Goal: Transaction & Acquisition: Purchase product/service

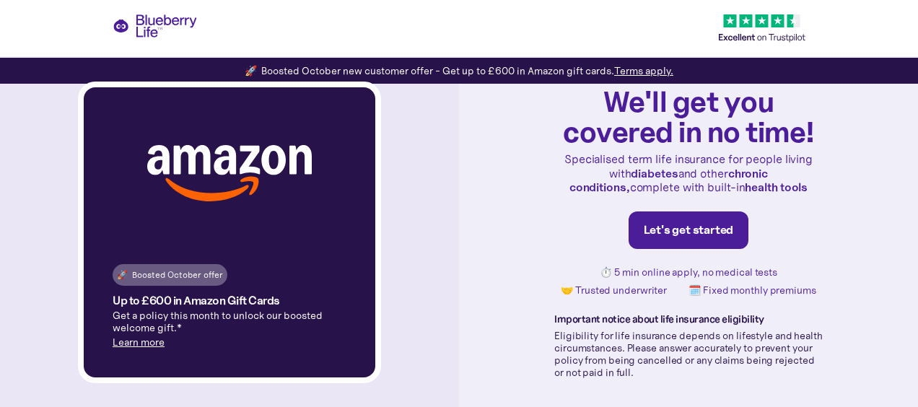
click at [662, 228] on div "Let's get started" at bounding box center [689, 230] width 90 height 14
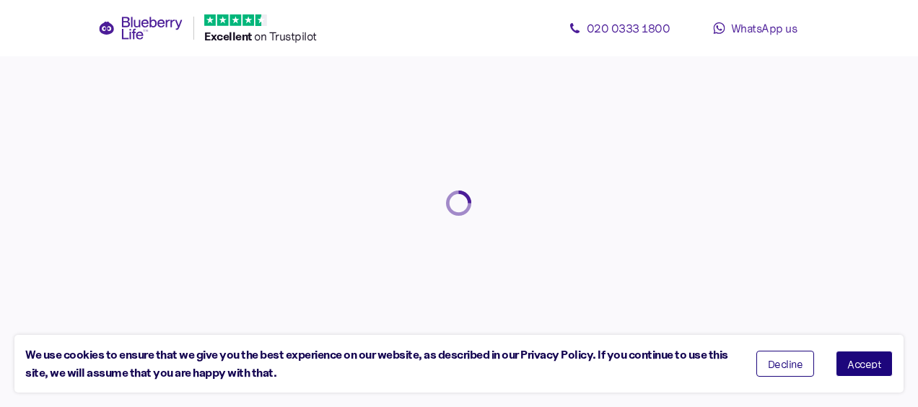
click at [875, 364] on span "Accept" at bounding box center [864, 364] width 34 height 10
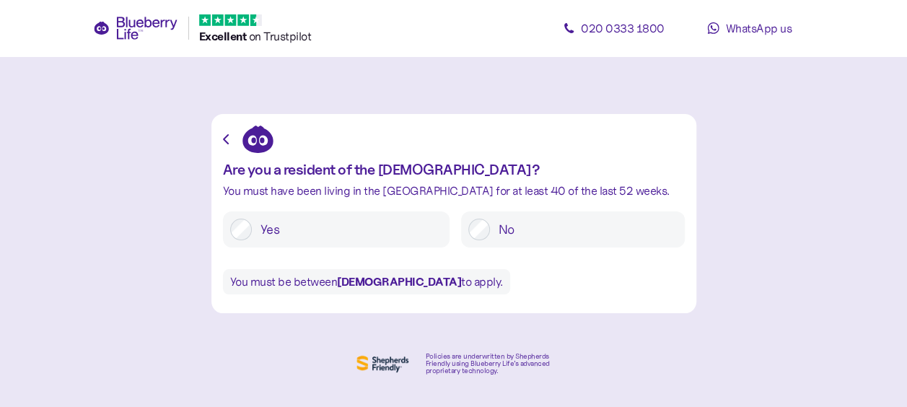
click at [276, 231] on label "Yes" at bounding box center [347, 230] width 191 height 22
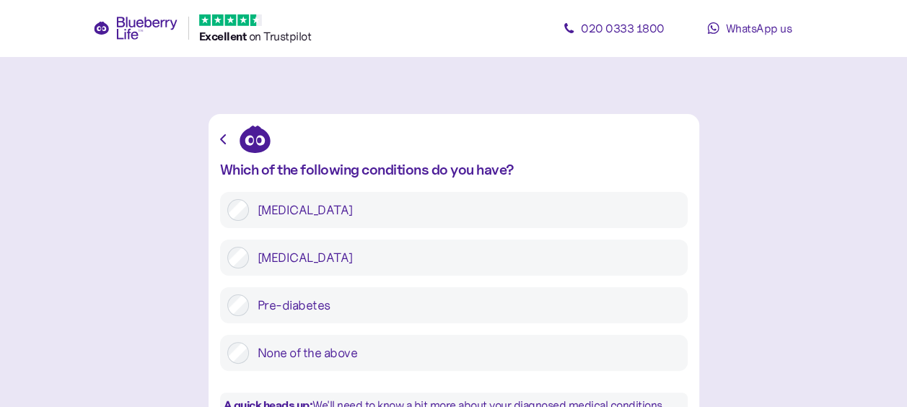
click at [339, 261] on label "[MEDICAL_DATA]" at bounding box center [465, 258] width 432 height 22
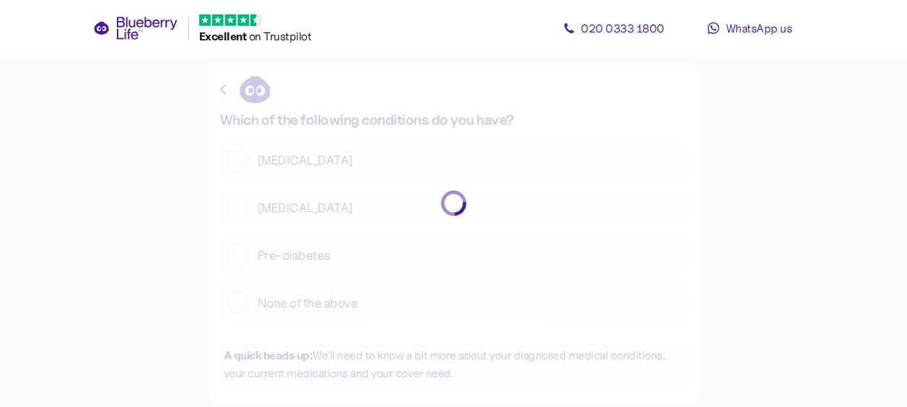
scroll to position [72, 0]
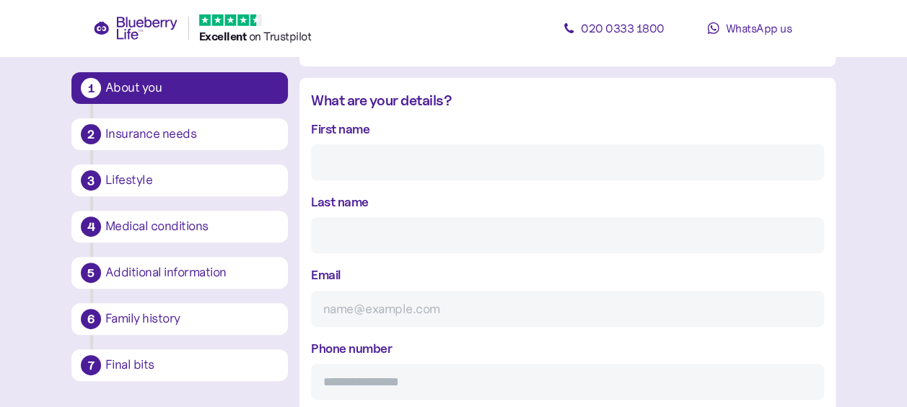
scroll to position [172, 0]
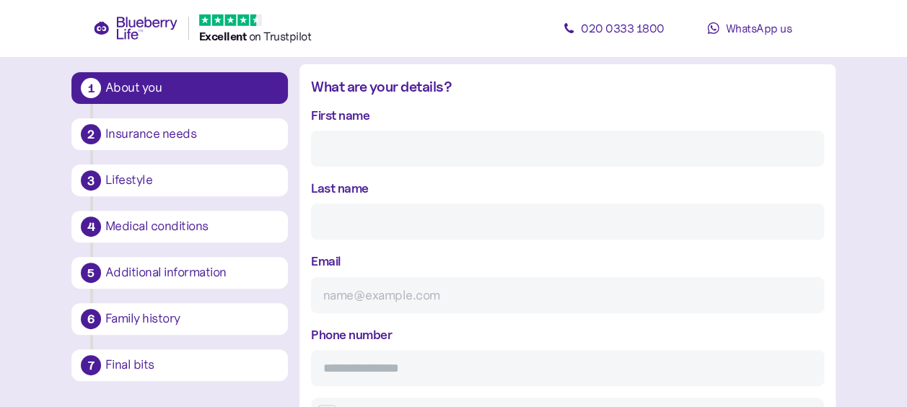
click at [369, 154] on input "First name" at bounding box center [567, 149] width 513 height 36
type input "[PERSON_NAME]"
type input "[PERSON_NAME][EMAIL_ADDRESS][DOMAIN_NAME]"
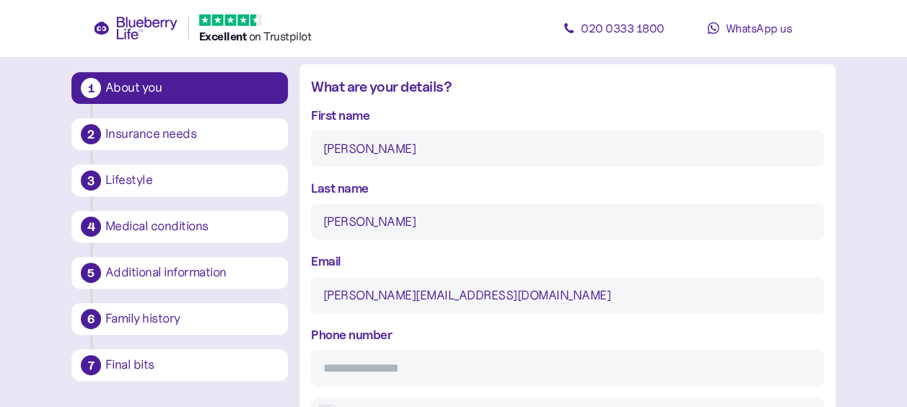
type input "**********"
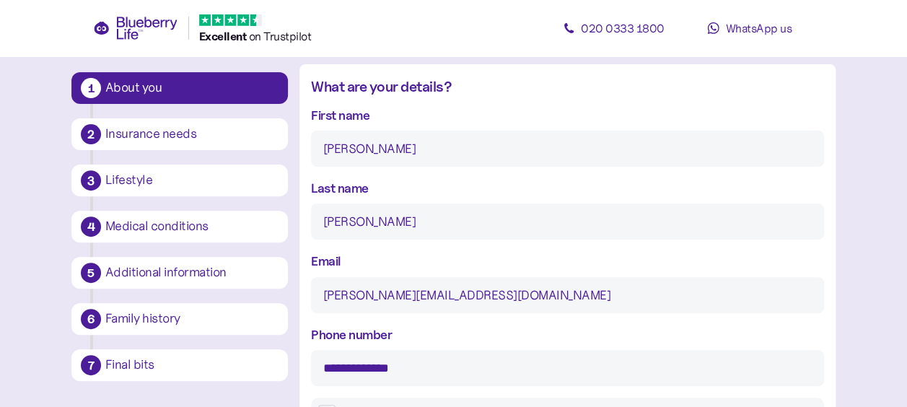
type input "********"
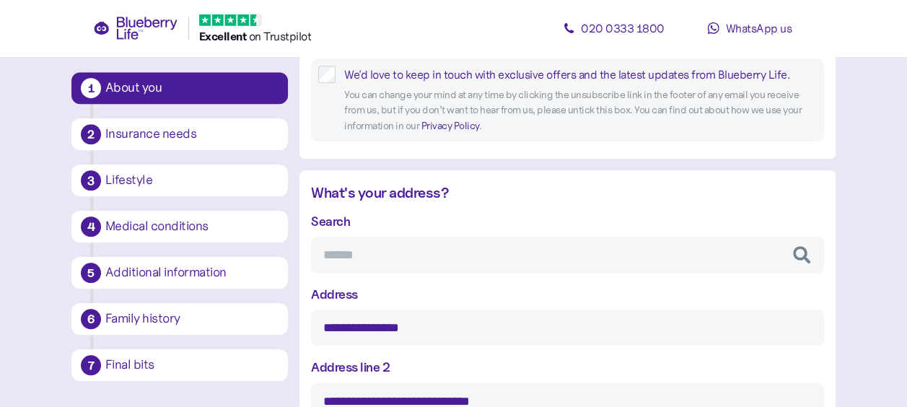
scroll to position [533, 0]
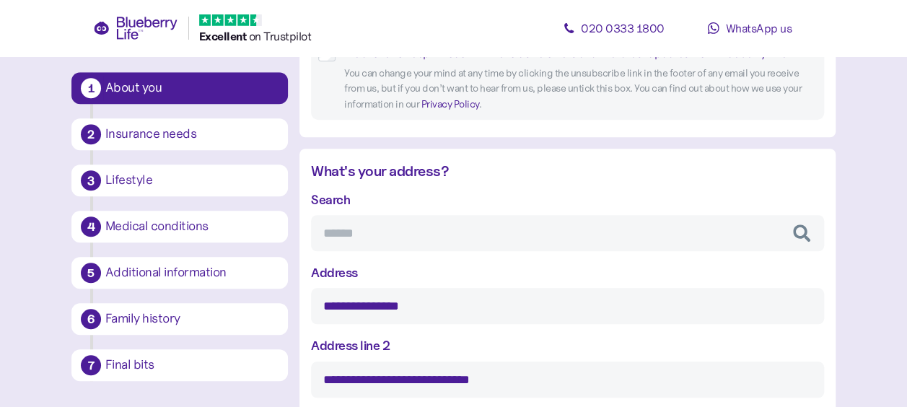
click at [431, 241] on input "Search" at bounding box center [567, 233] width 513 height 36
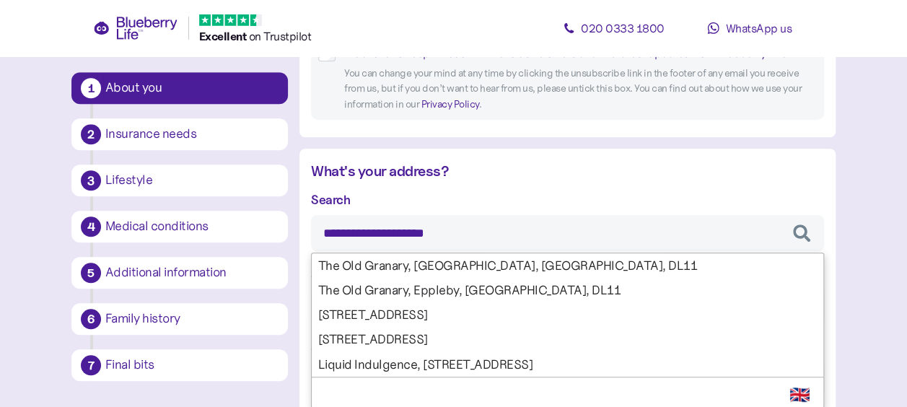
type input "**********"
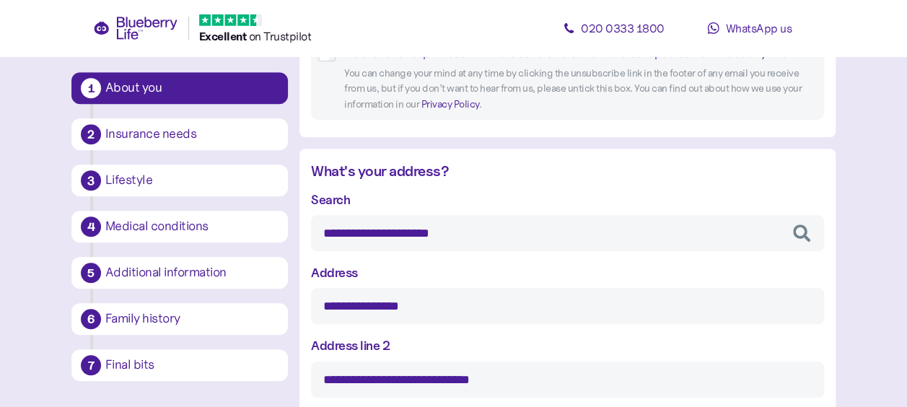
click at [445, 263] on div "**********" at bounding box center [567, 403] width 513 height 427
type input "****"
type input "********"
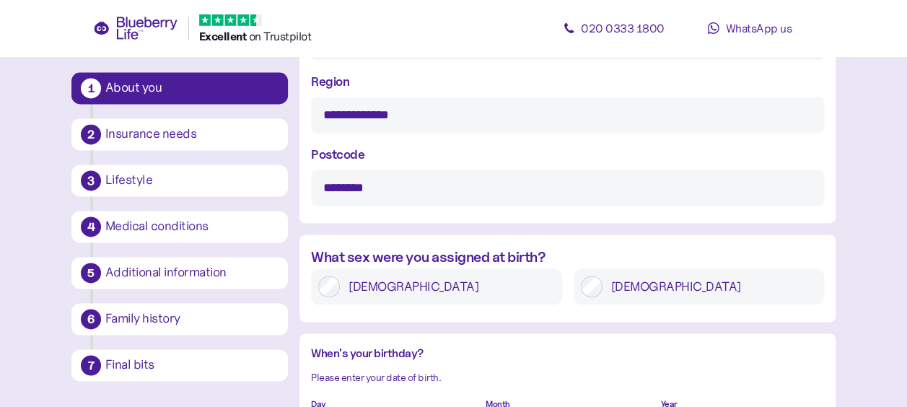
scroll to position [966, 0]
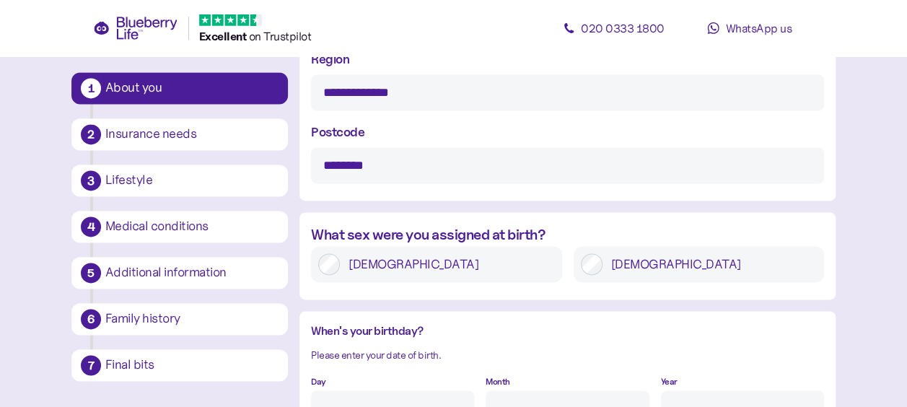
type input "**********"
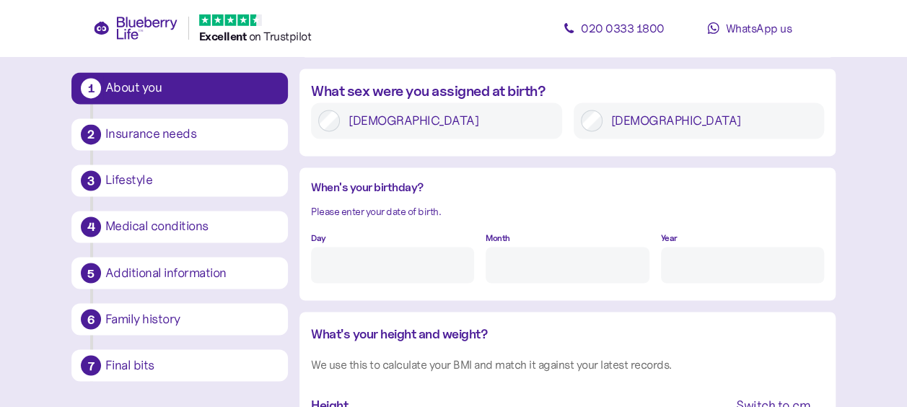
scroll to position [1110, 0]
click at [340, 258] on input "Day" at bounding box center [392, 264] width 163 height 36
type input "12"
click at [518, 268] on input "Month" at bounding box center [567, 264] width 163 height 36
type input "4"
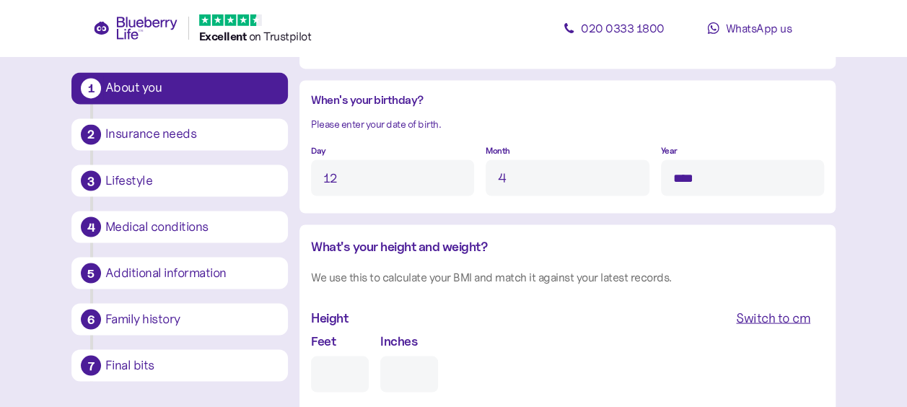
scroll to position [1254, 0]
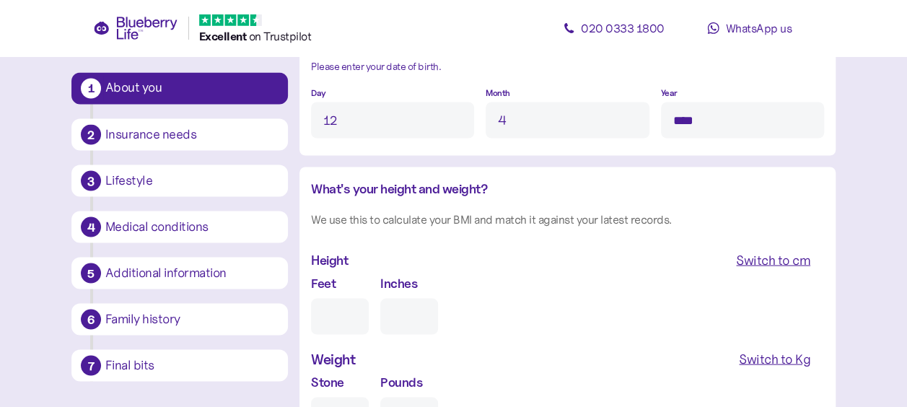
type input "****"
click at [354, 307] on input "Feet" at bounding box center [340, 316] width 58 height 36
type input "5"
type input "0"
type input "5"
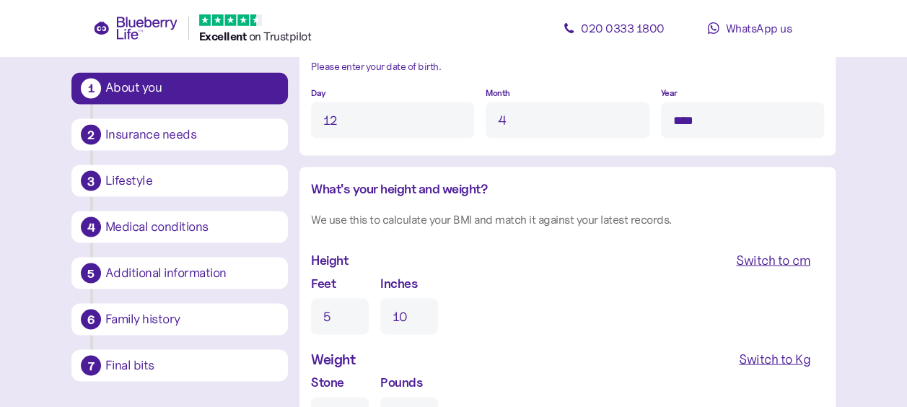
type input "10"
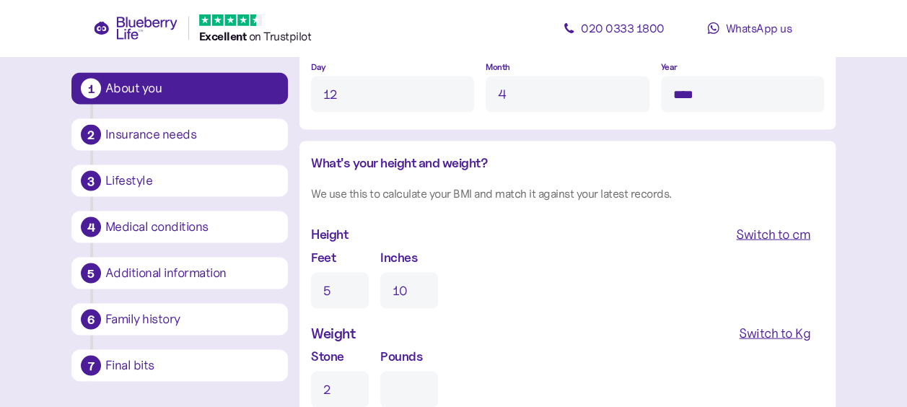
type input "20"
type input "0"
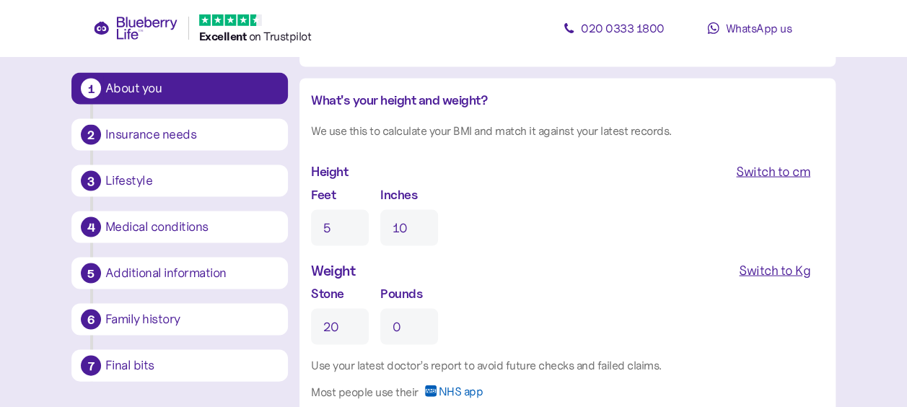
scroll to position [1424, 0]
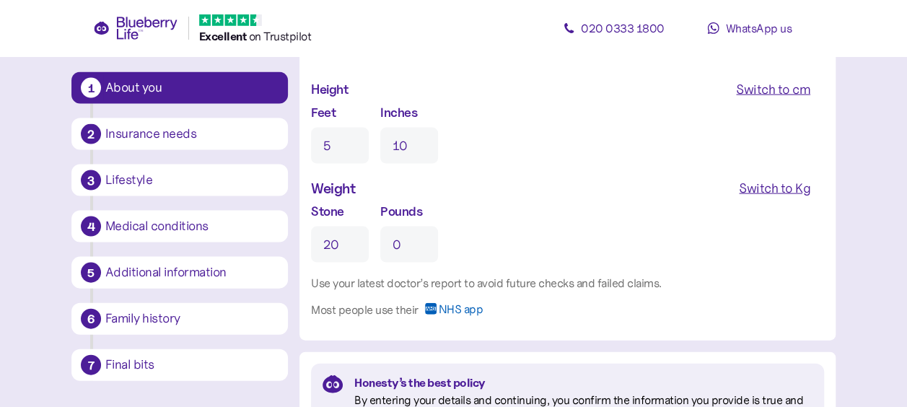
type input "20"
click at [551, 319] on div "Most people use their NHS app" at bounding box center [567, 313] width 513 height 25
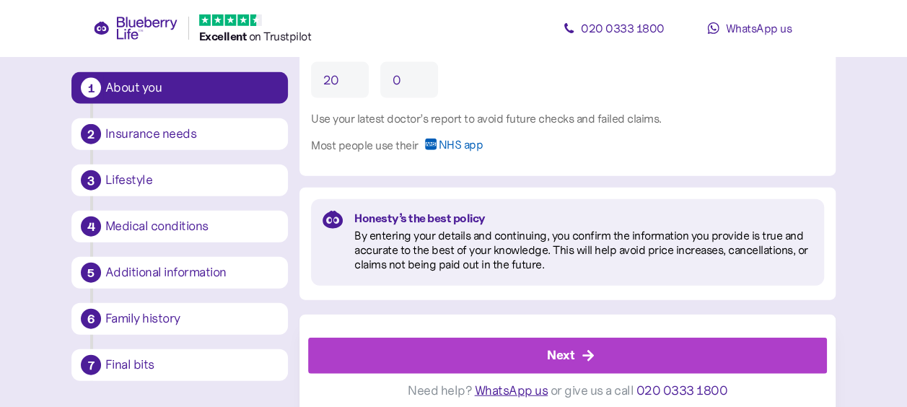
scroll to position [1598, 0]
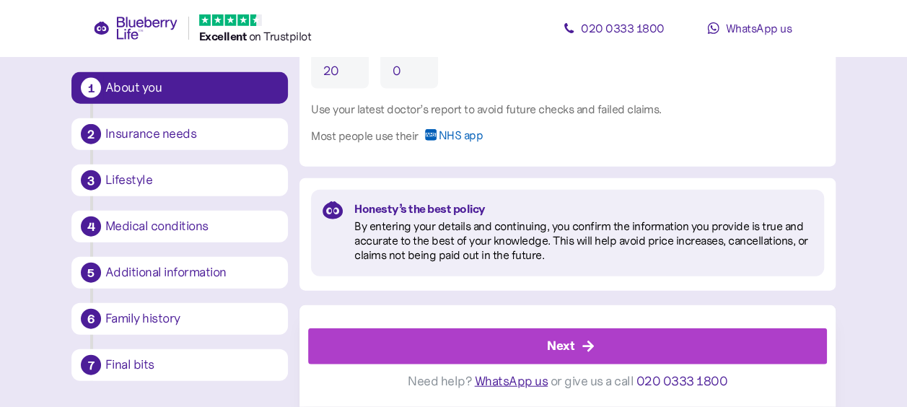
click at [564, 349] on div "Next" at bounding box center [560, 345] width 27 height 19
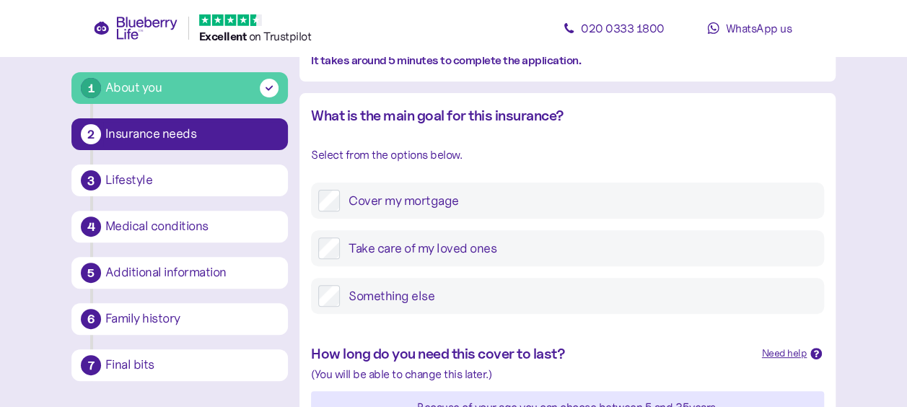
scroll to position [144, 0]
click at [429, 250] on label "Take care of my loved ones" at bounding box center [578, 247] width 477 height 22
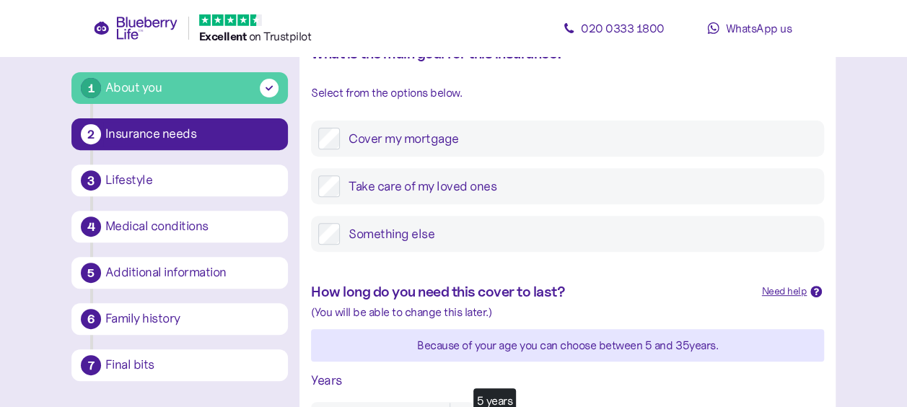
scroll to position [289, 0]
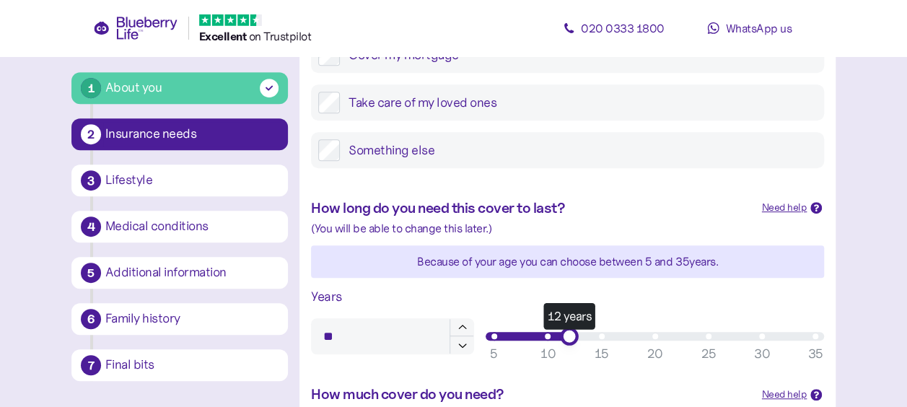
type input "**"
drag, startPoint x: 496, startPoint y: 336, endPoint x: 603, endPoint y: 338, distance: 106.8
click at [603, 338] on div "15 years" at bounding box center [601, 336] width 18 height 18
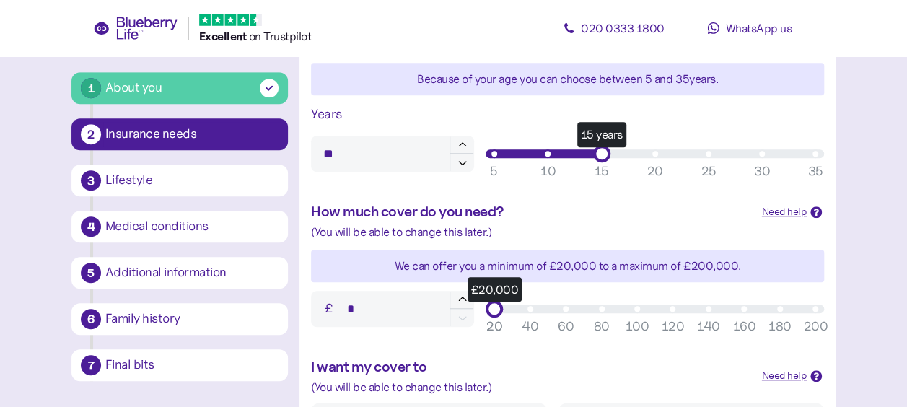
scroll to position [505, 0]
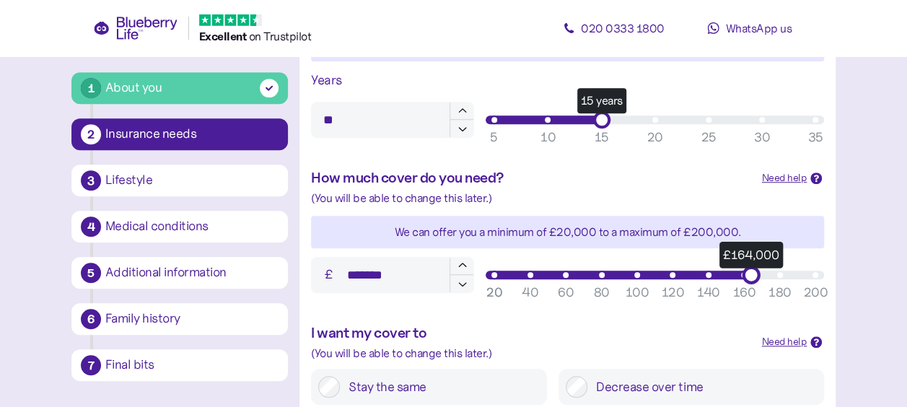
type input "*******"
drag, startPoint x: 499, startPoint y: 276, endPoint x: 755, endPoint y: 285, distance: 255.6
click at [755, 285] on div "£163,000 20 40 60 80 100 120 140 160 180 200 20" at bounding box center [655, 274] width 350 height 29
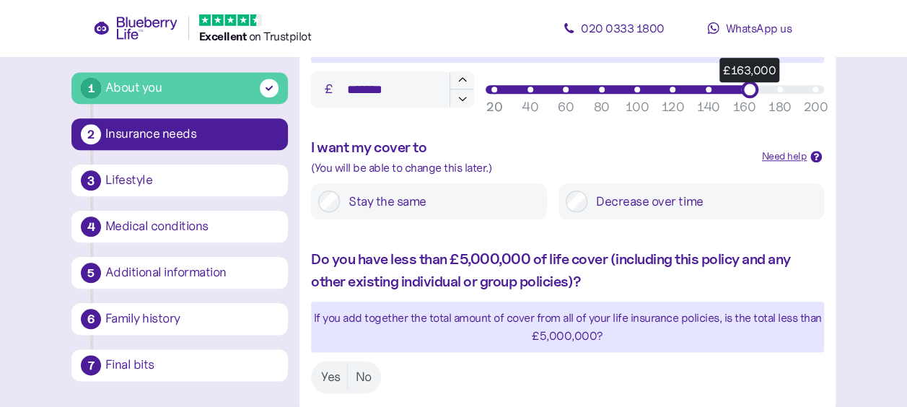
scroll to position [722, 0]
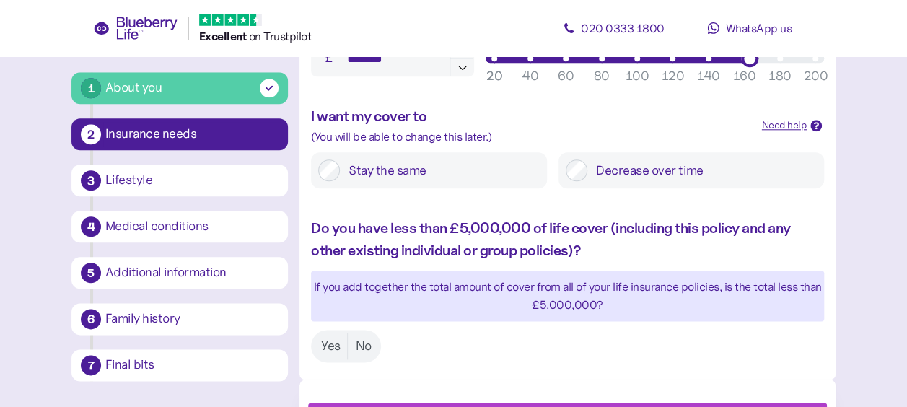
click at [420, 175] on label "Stay the same" at bounding box center [440, 170] width 200 height 22
click at [330, 351] on label "Yes" at bounding box center [331, 346] width 34 height 27
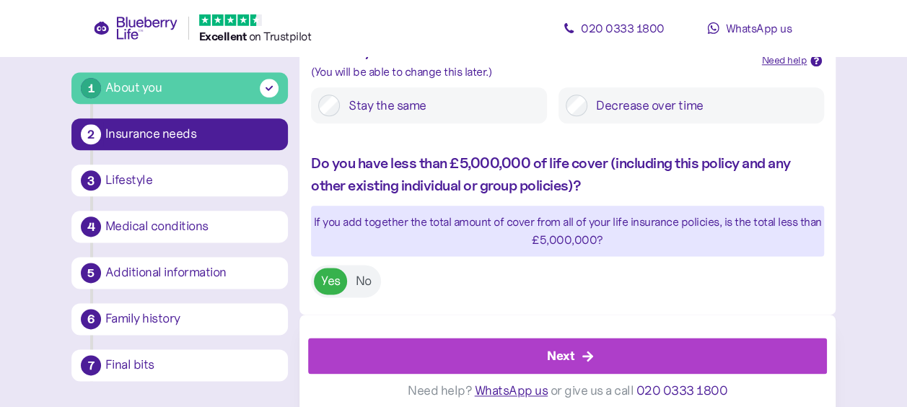
scroll to position [796, 0]
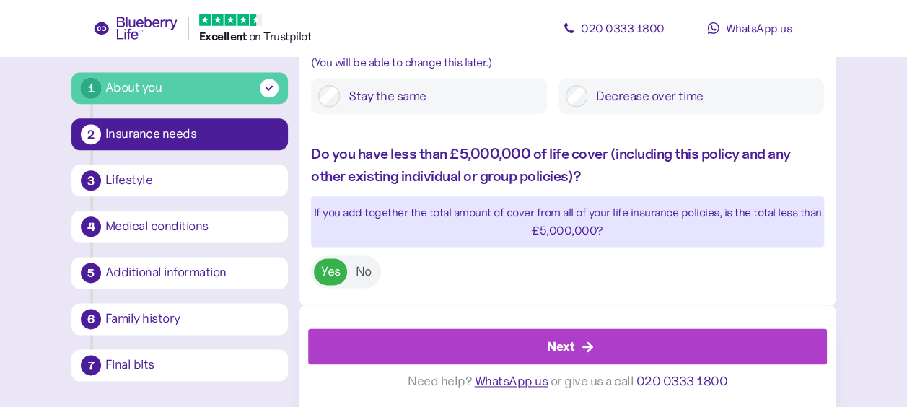
click at [556, 346] on div "Next" at bounding box center [560, 346] width 27 height 19
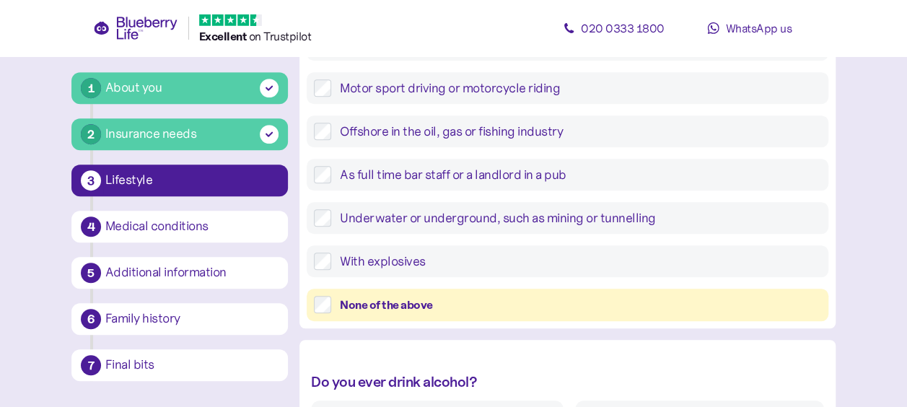
scroll to position [433, 0]
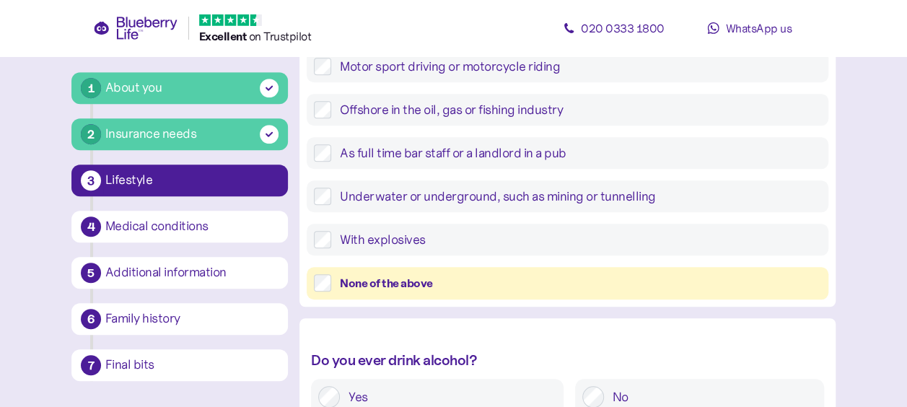
click at [419, 286] on div "None of the above" at bounding box center [580, 283] width 481 height 18
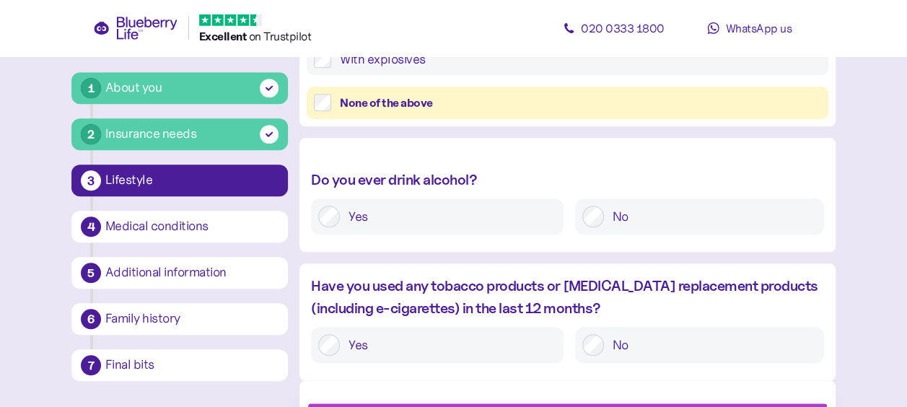
scroll to position [649, 0]
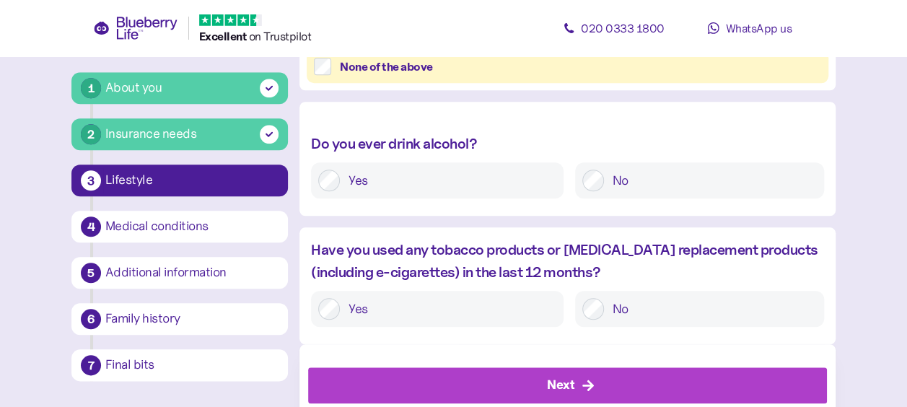
click at [495, 183] on label "Yes" at bounding box center [448, 181] width 216 height 22
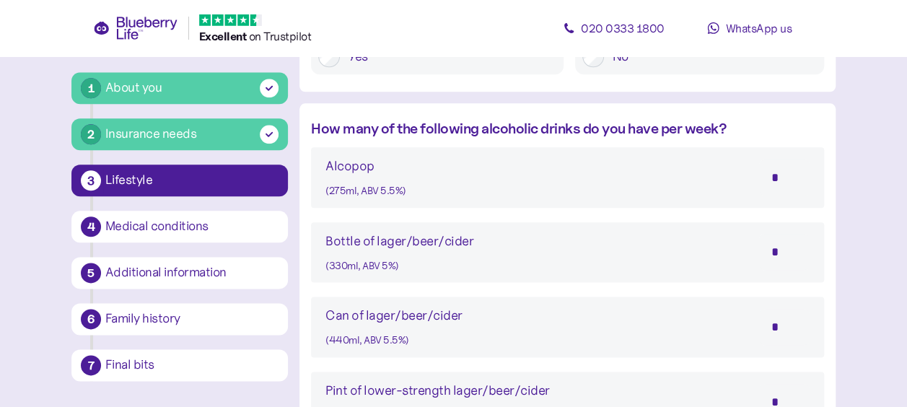
scroll to position [794, 0]
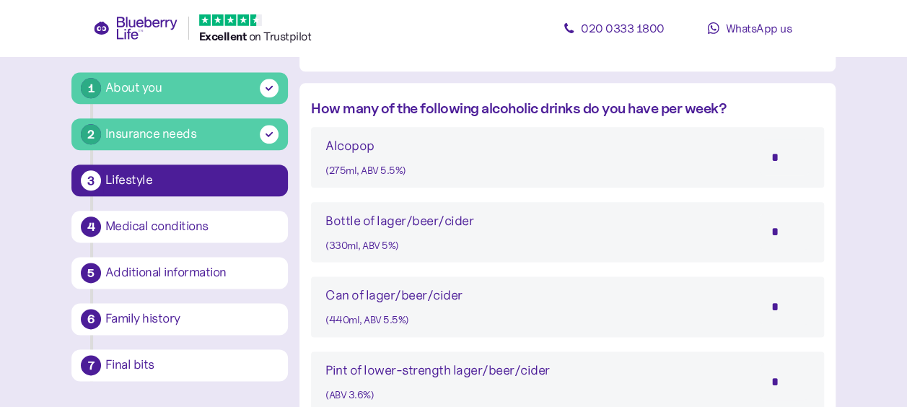
click at [778, 307] on input "*" at bounding box center [784, 307] width 51 height 36
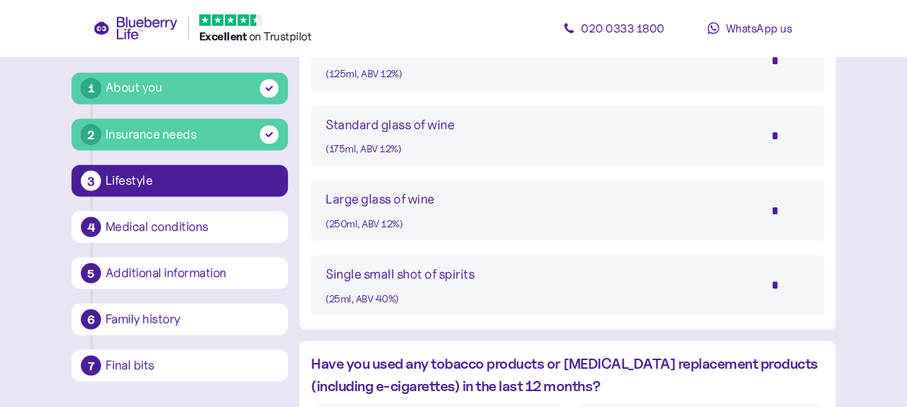
scroll to position [1299, 0]
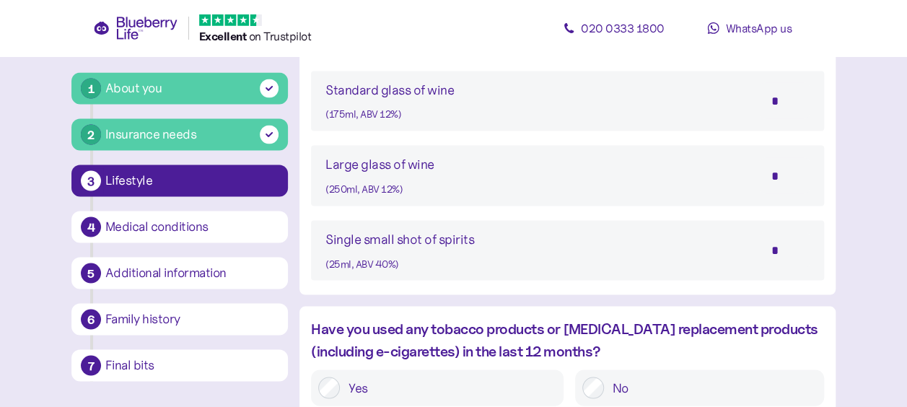
type input "**"
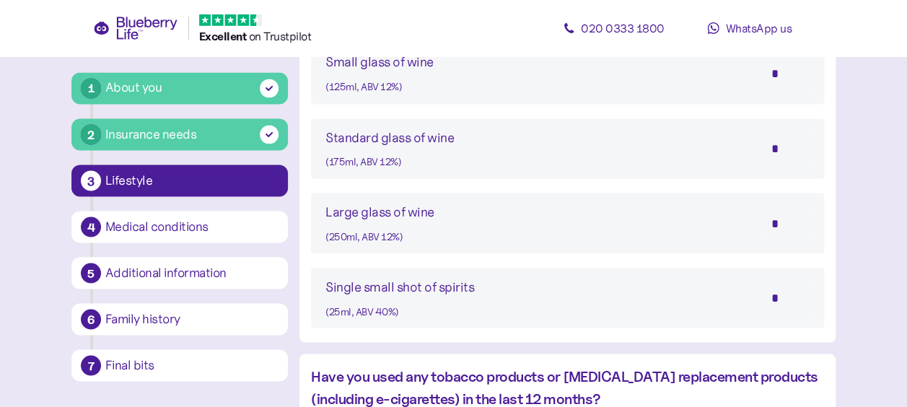
scroll to position [1201, 0]
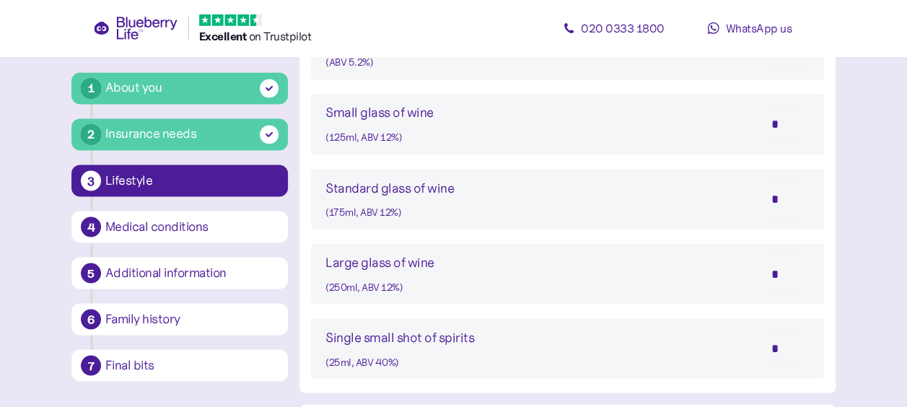
click at [782, 277] on input "*" at bounding box center [784, 273] width 51 height 36
type input "*"
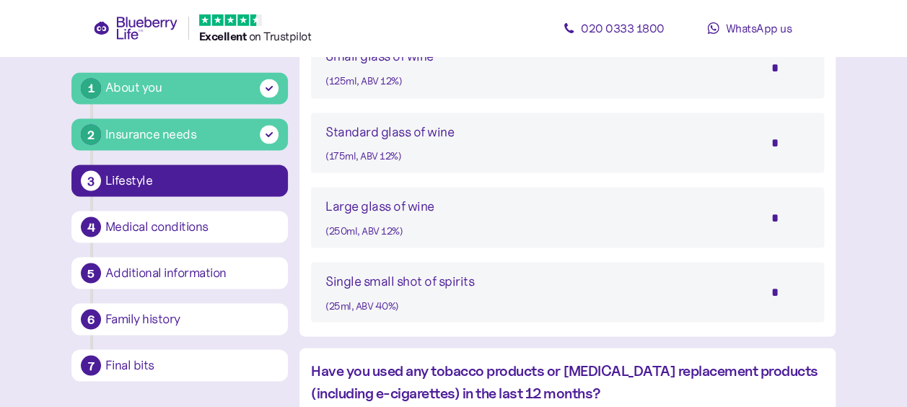
scroll to position [1417, 0]
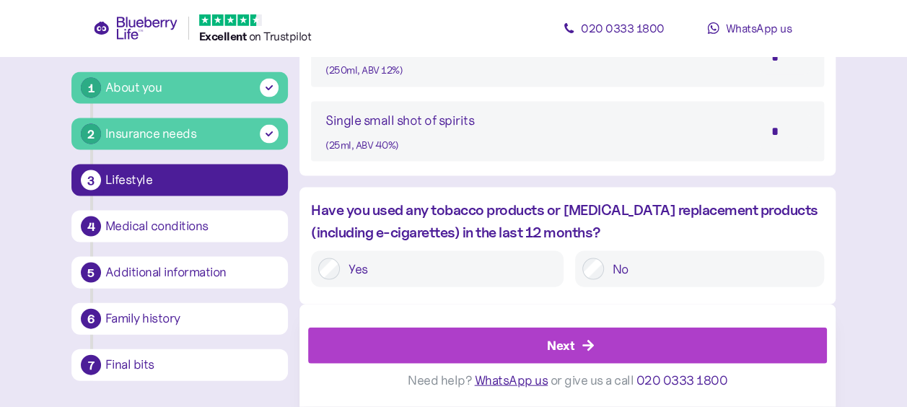
click at [722, 349] on div "Next" at bounding box center [571, 345] width 486 height 35
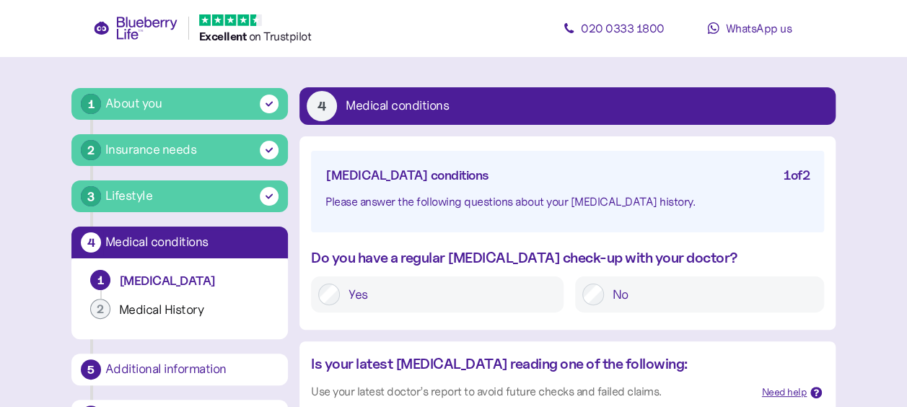
scroll to position [72, 0]
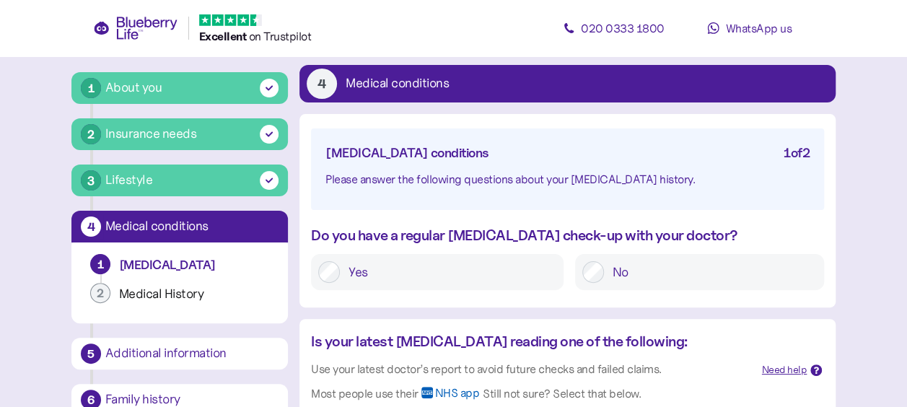
click at [361, 267] on label "Yes" at bounding box center [448, 272] width 216 height 22
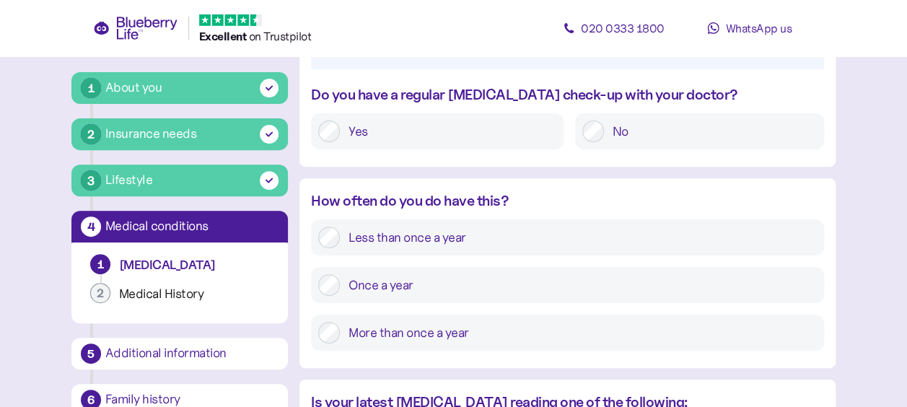
scroll to position [289, 0]
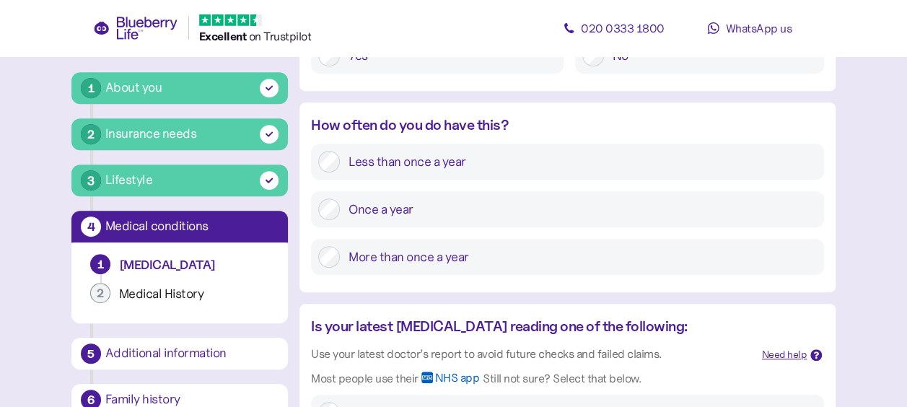
click at [398, 212] on label "Once a year" at bounding box center [578, 209] width 477 height 22
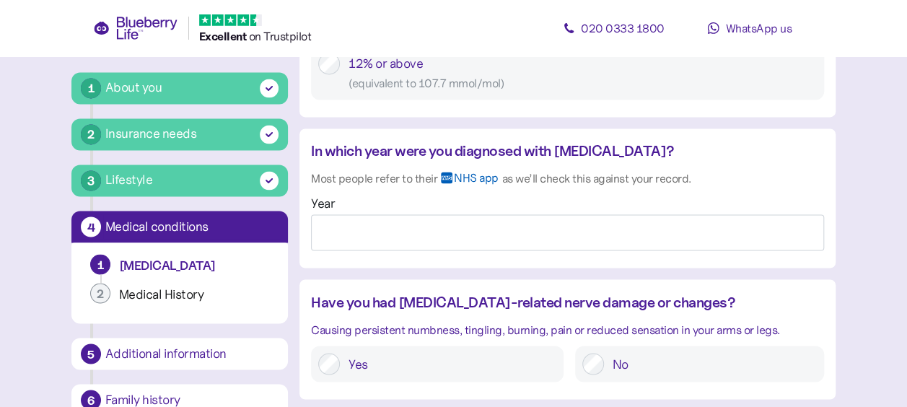
scroll to position [1155, 0]
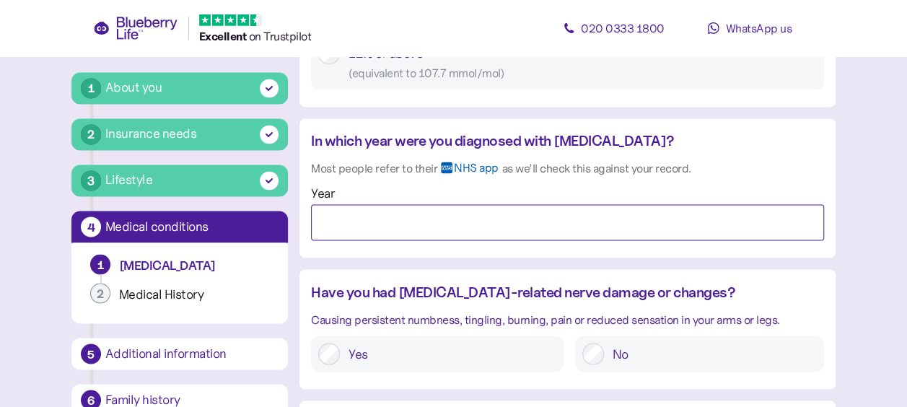
click at [429, 231] on input "Year" at bounding box center [567, 222] width 513 height 36
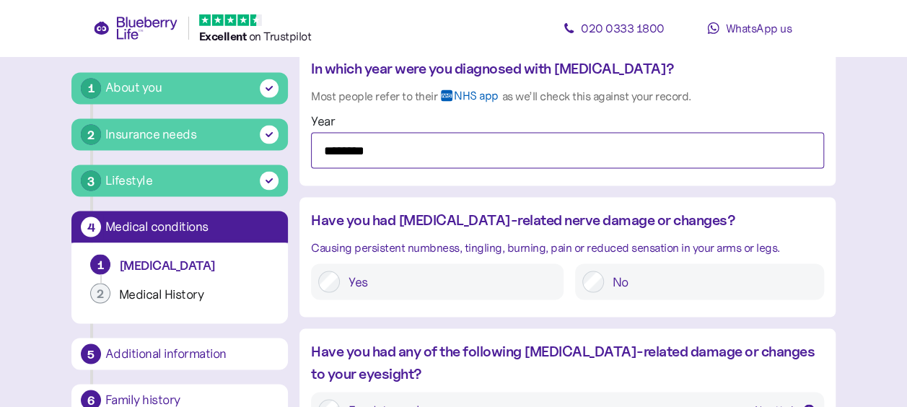
type input "********"
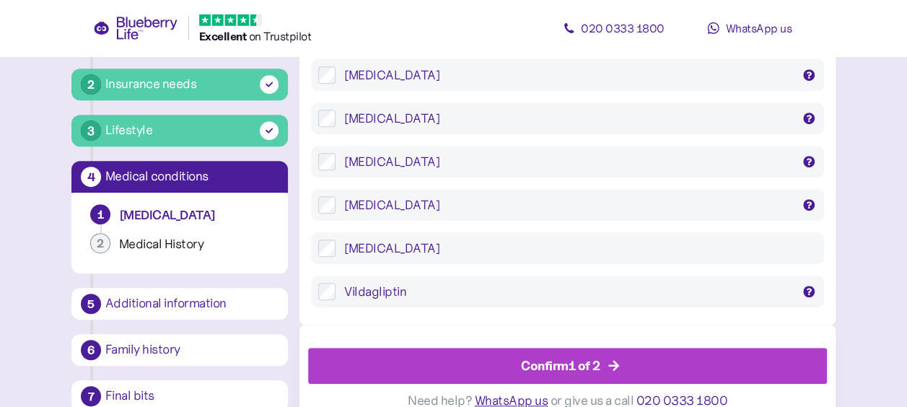
scroll to position [3052, 0]
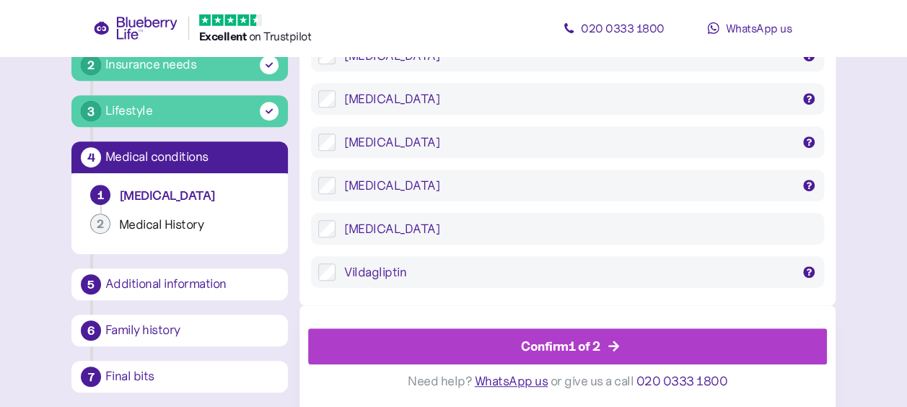
click at [580, 345] on div "Confirm 1 of 2" at bounding box center [560, 346] width 79 height 19
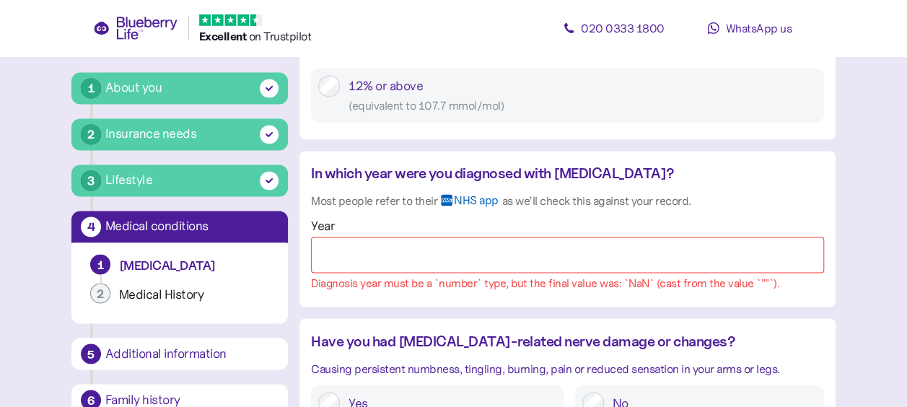
scroll to position [1121, 0]
click at [401, 260] on input "Year" at bounding box center [567, 255] width 513 height 36
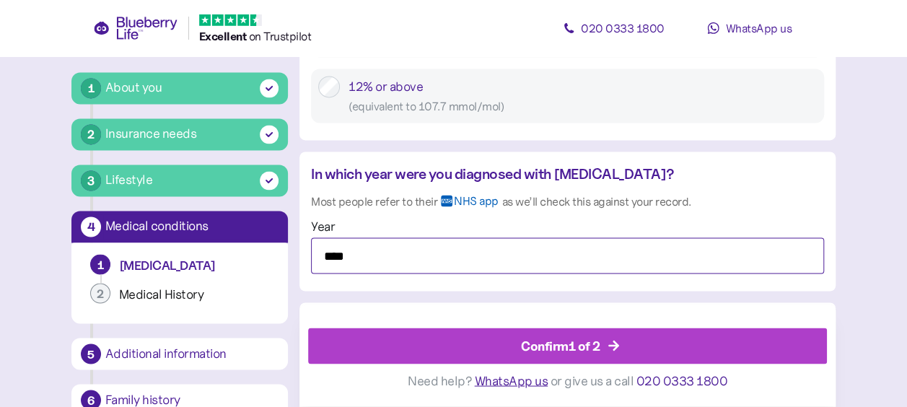
type input "****"
click at [540, 343] on div "Confirm 1 of 2" at bounding box center [560, 345] width 79 height 19
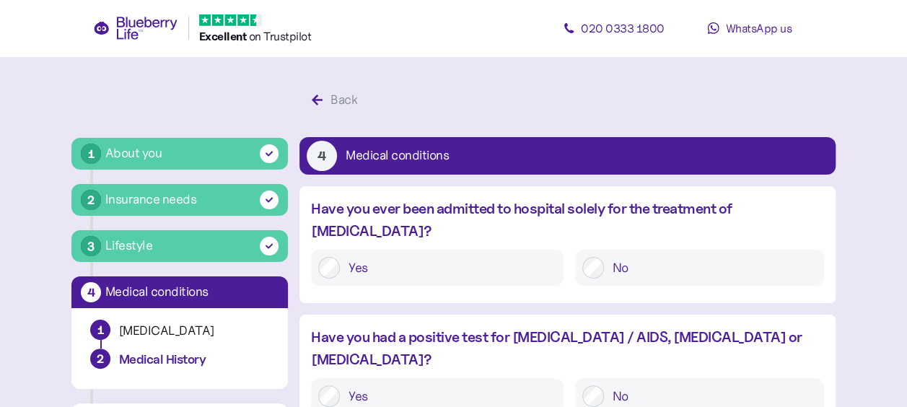
click at [606, 257] on label "No" at bounding box center [710, 268] width 213 height 22
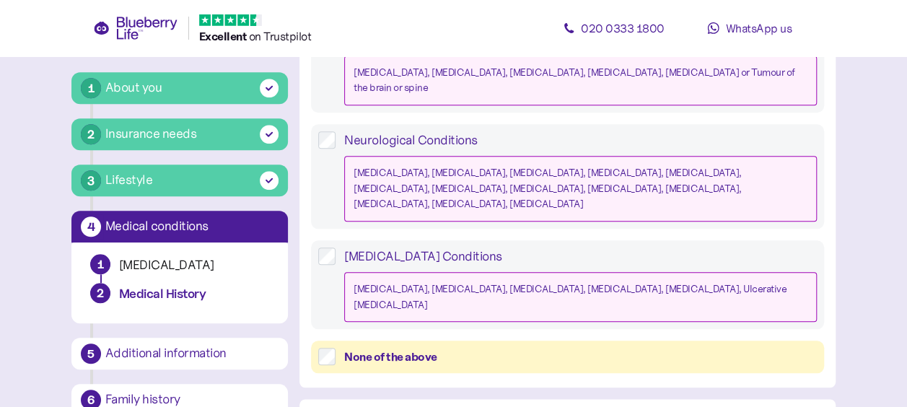
scroll to position [649, 0]
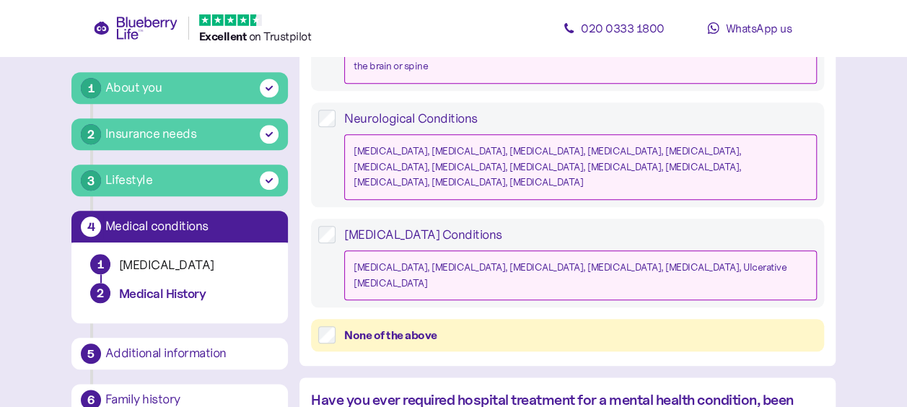
click at [381, 326] on div "None of the above" at bounding box center [580, 335] width 473 height 18
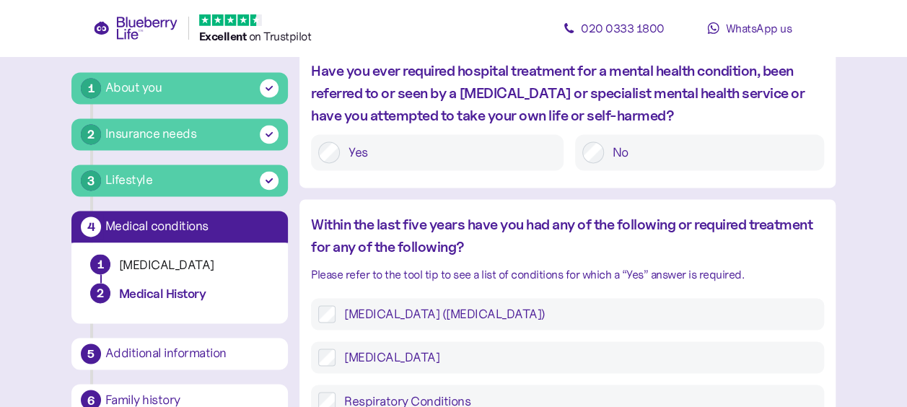
scroll to position [1010, 0]
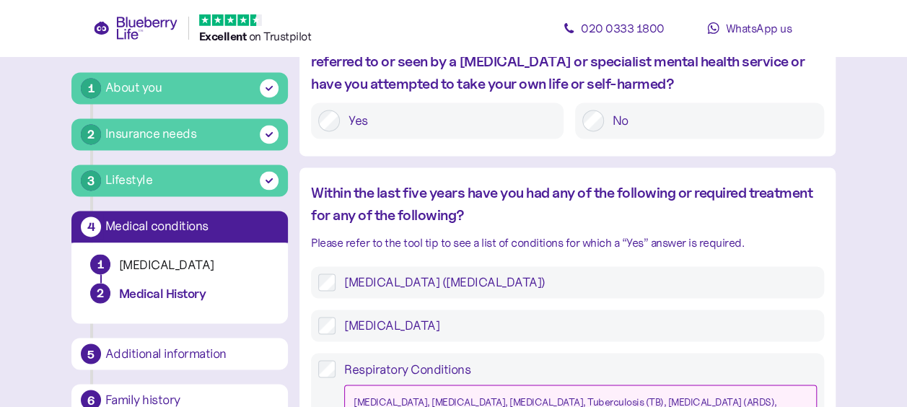
click at [410, 273] on label "[MEDICAL_DATA] ([MEDICAL_DATA])" at bounding box center [576, 281] width 481 height 17
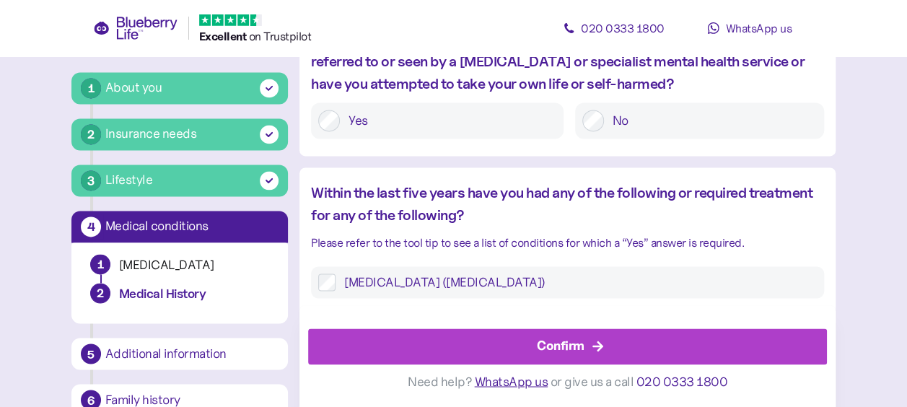
scroll to position [1082, 0]
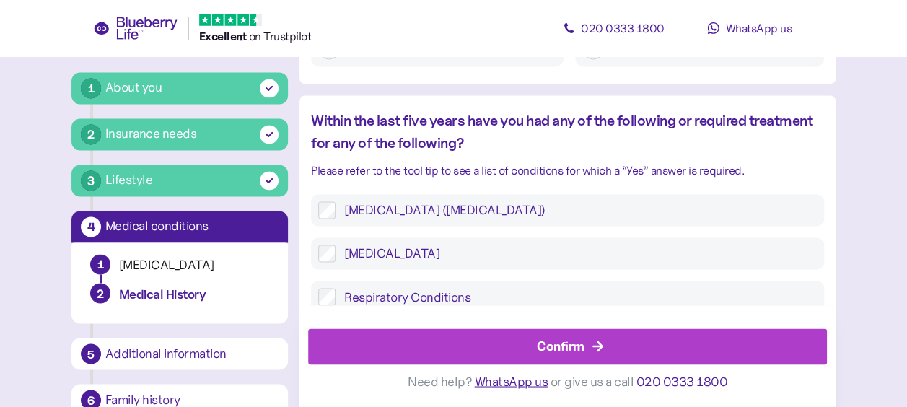
click at [644, 346] on div "Confirm" at bounding box center [571, 346] width 486 height 35
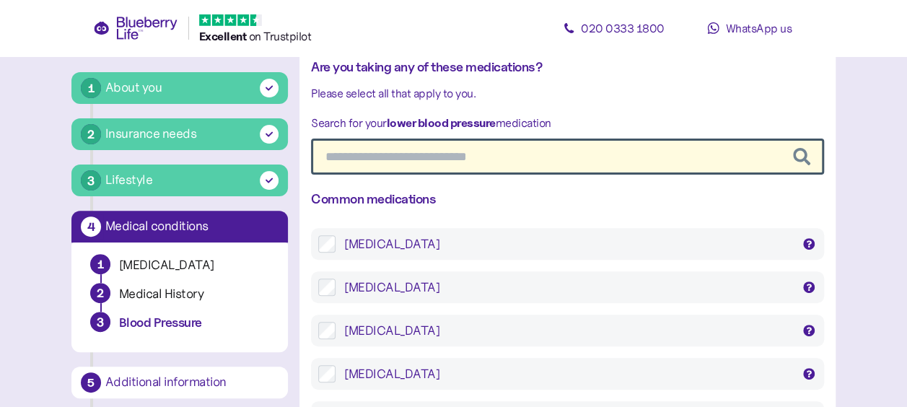
scroll to position [144, 0]
click at [485, 157] on input "text" at bounding box center [567, 156] width 513 height 36
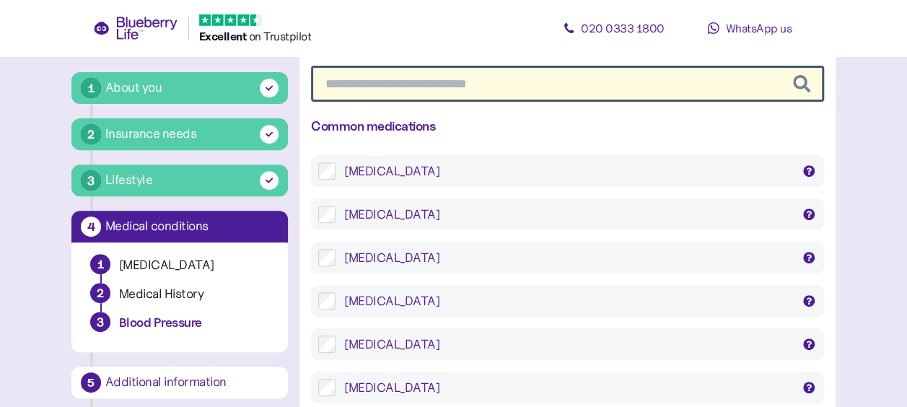
click at [408, 304] on div "[MEDICAL_DATA]" at bounding box center [567, 300] width 447 height 17
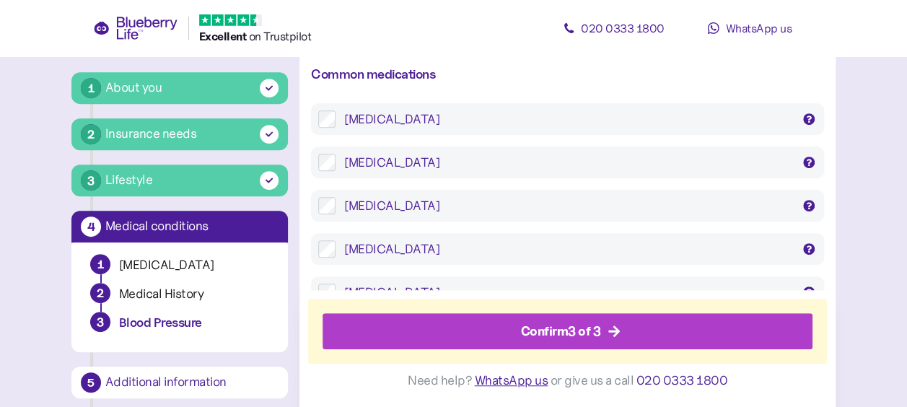
scroll to position [289, 0]
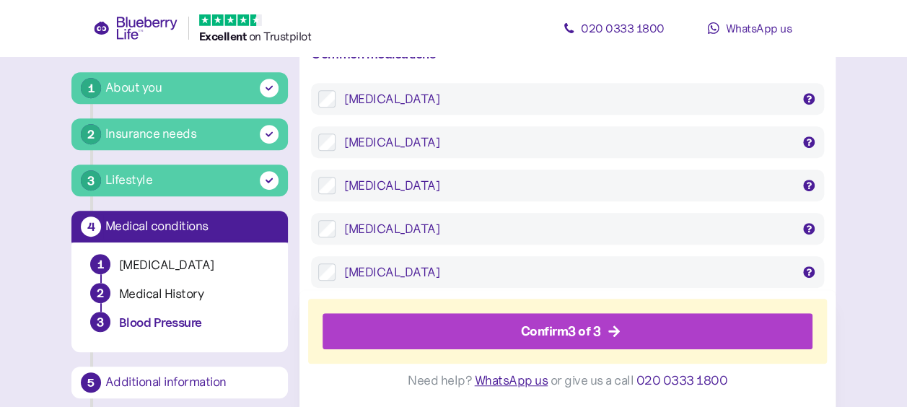
click at [641, 328] on div "Confirm 3 of 3" at bounding box center [570, 332] width 457 height 35
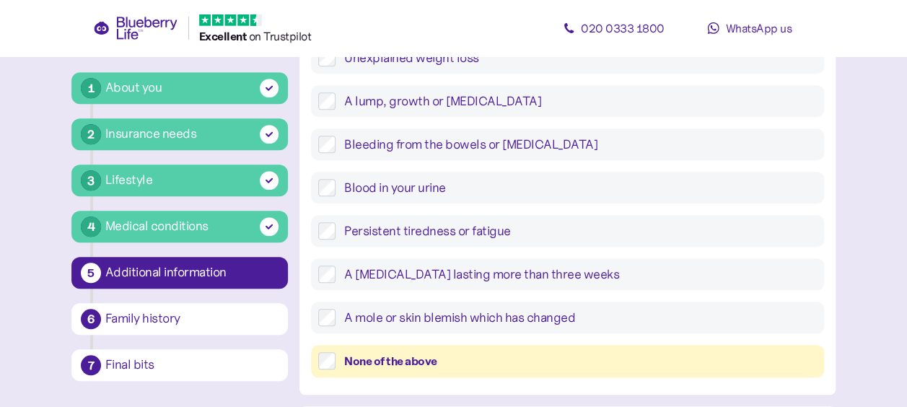
scroll to position [577, 0]
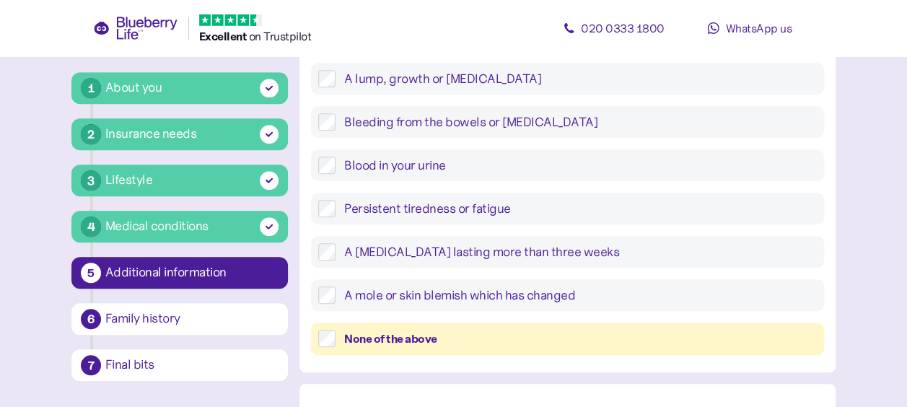
click at [429, 335] on div "None of the above" at bounding box center [580, 339] width 473 height 18
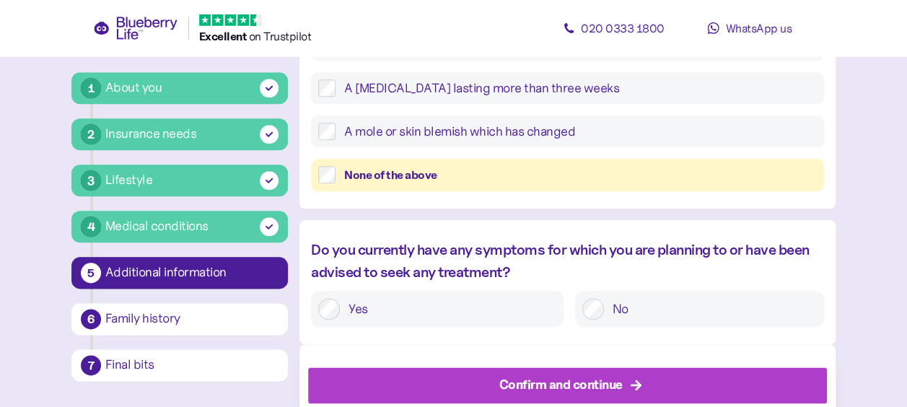
scroll to position [780, 0]
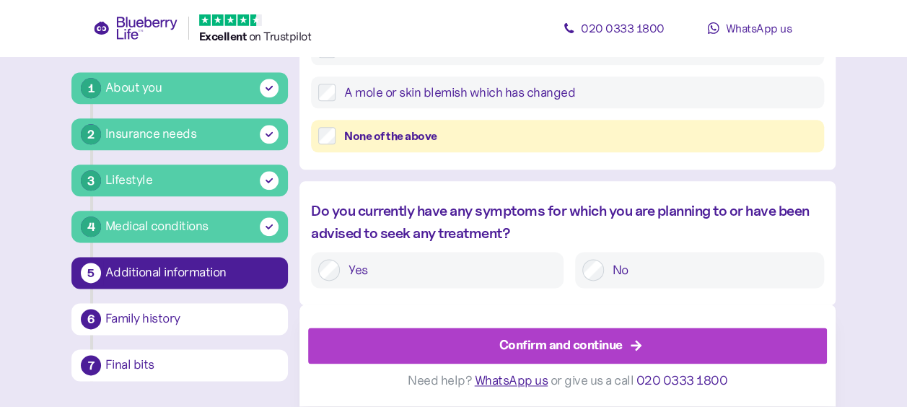
click at [635, 346] on icon "button" at bounding box center [636, 346] width 11 height 11
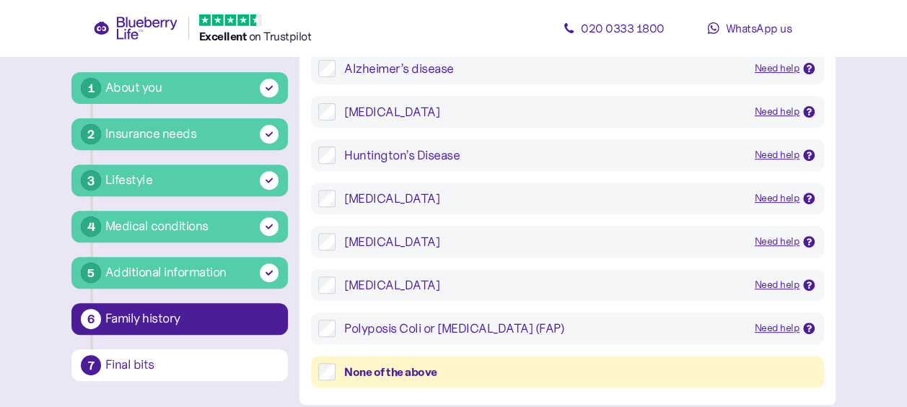
scroll to position [216, 0]
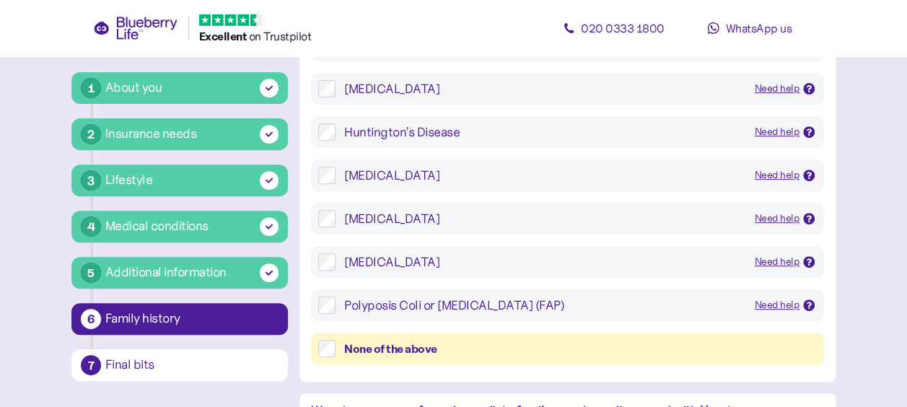
click at [455, 348] on div "None of the above" at bounding box center [580, 349] width 473 height 18
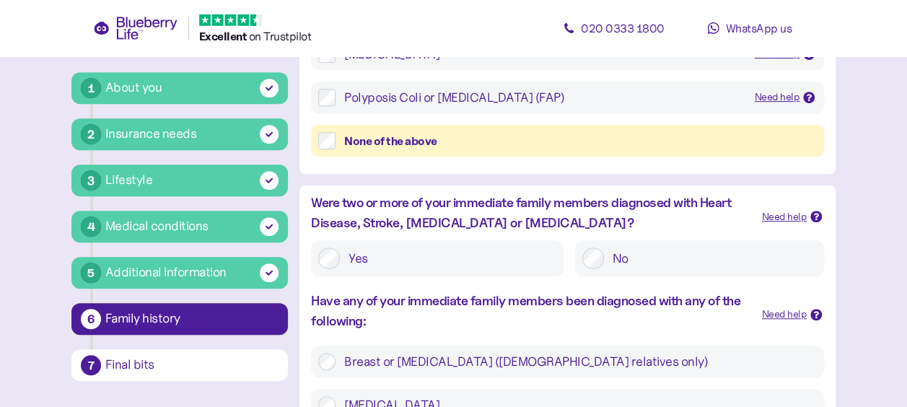
scroll to position [433, 0]
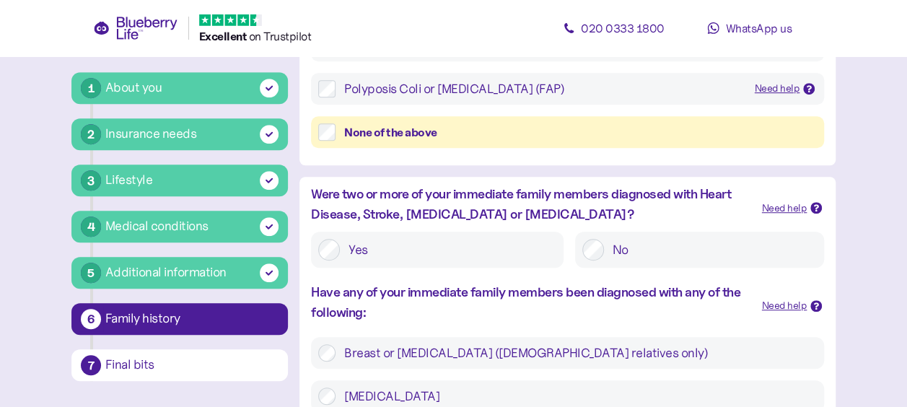
click at [613, 253] on label "No" at bounding box center [710, 250] width 213 height 22
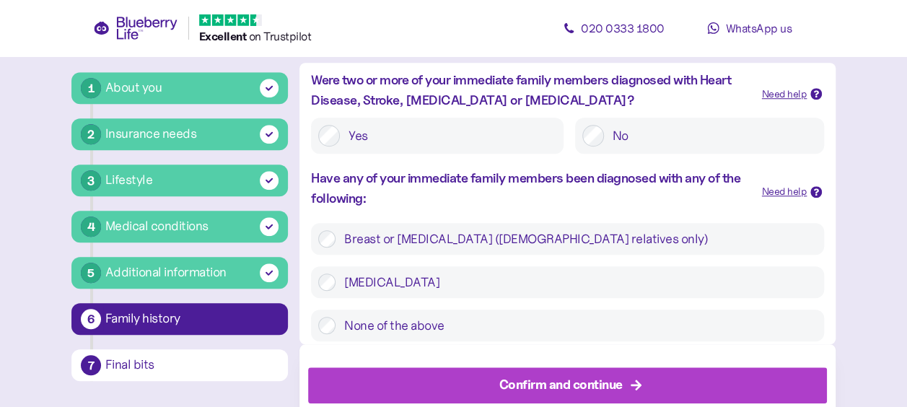
scroll to position [577, 0]
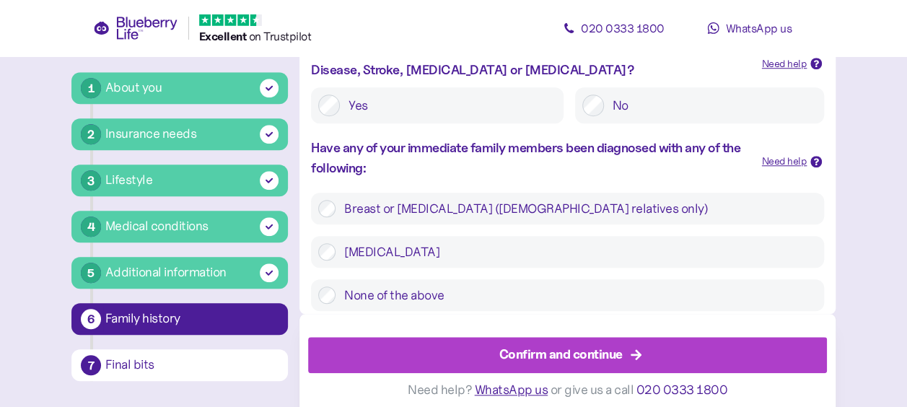
click at [437, 290] on label "None of the above" at bounding box center [576, 294] width 481 height 17
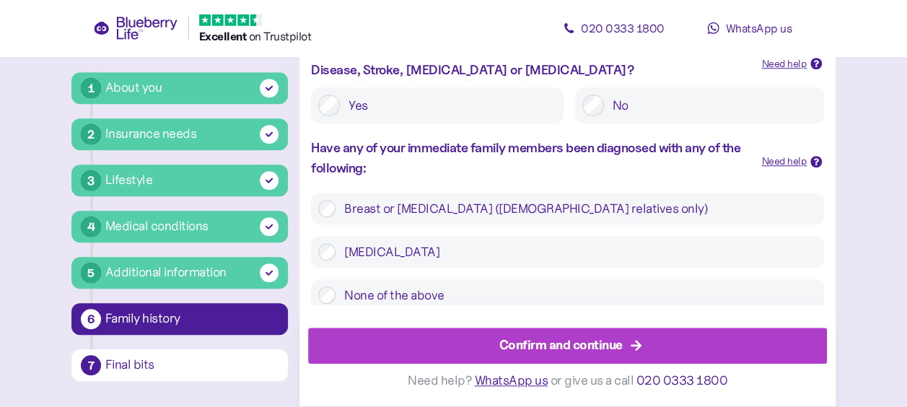
click at [673, 346] on div "Confirm and continue" at bounding box center [571, 346] width 486 height 35
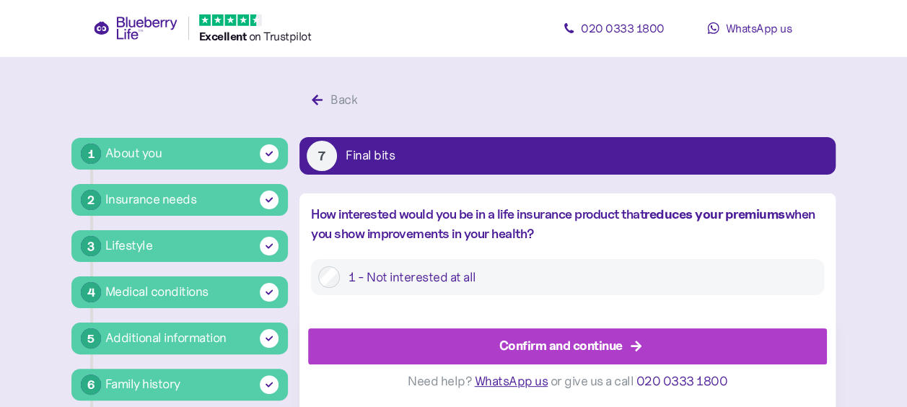
click at [683, 343] on div "Confirm and continue" at bounding box center [571, 346] width 486 height 35
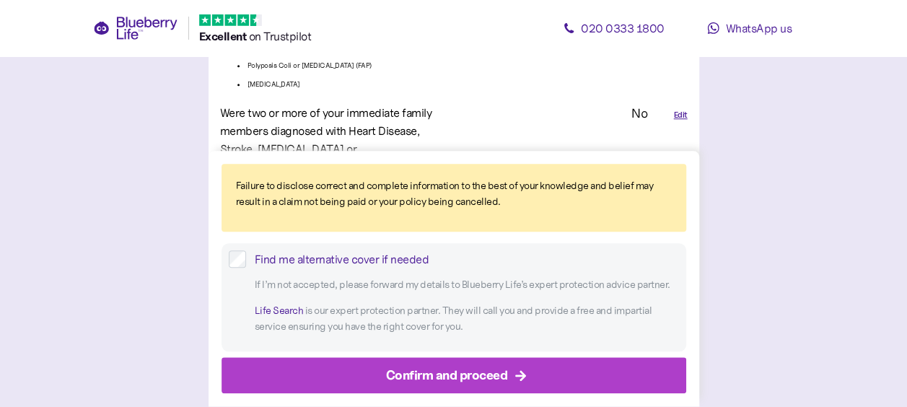
scroll to position [3402, 0]
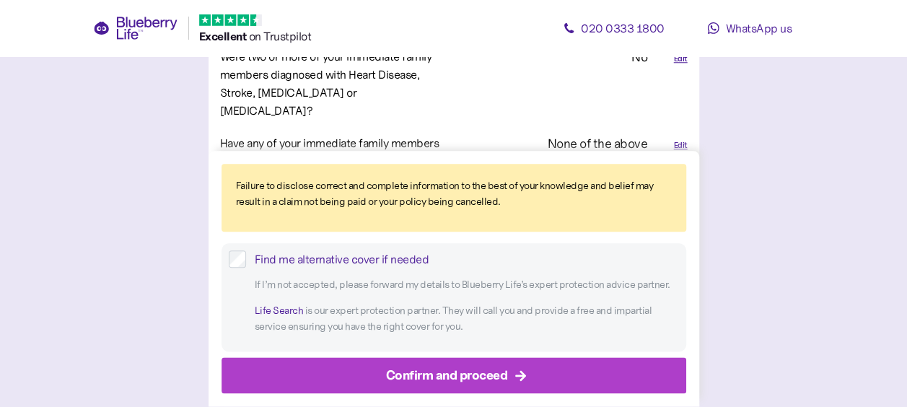
click at [484, 374] on div "Confirm and proceed" at bounding box center [447, 375] width 122 height 19
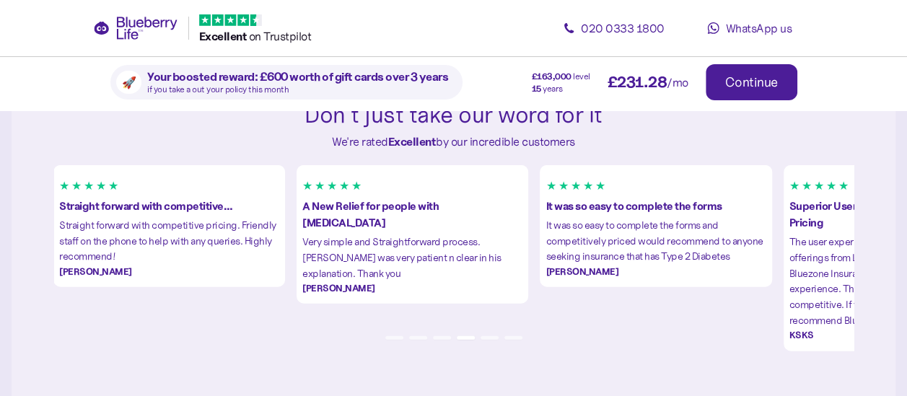
scroll to position [1660, 0]
